Goal: Find specific page/section: Find specific page/section

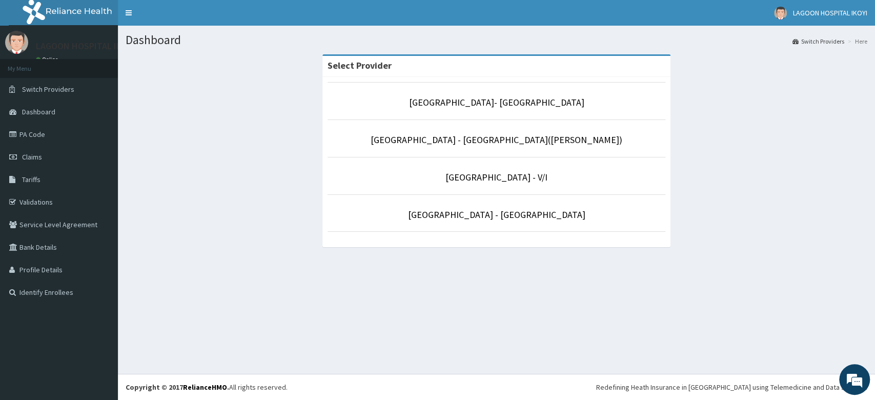
click at [475, 182] on p "[GEOGRAPHIC_DATA] - V/I" at bounding box center [496, 177] width 338 height 13
click at [469, 173] on link "[GEOGRAPHIC_DATA] - V/I" at bounding box center [496, 177] width 102 height 12
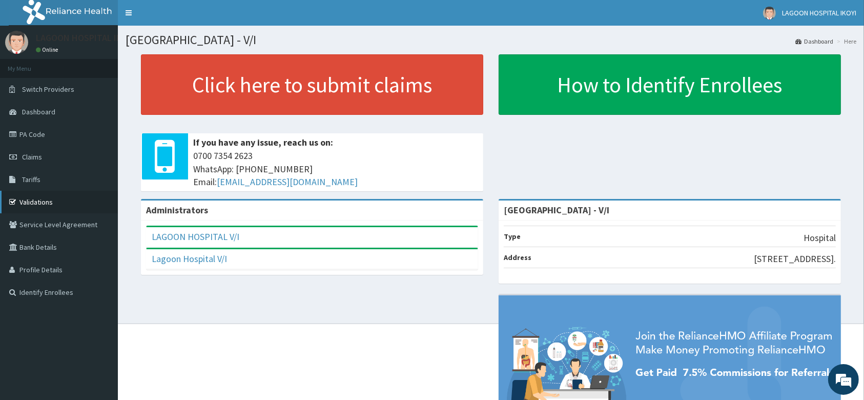
click at [33, 207] on link "Validations" at bounding box center [59, 202] width 118 height 23
